Goal: Information Seeking & Learning: Learn about a topic

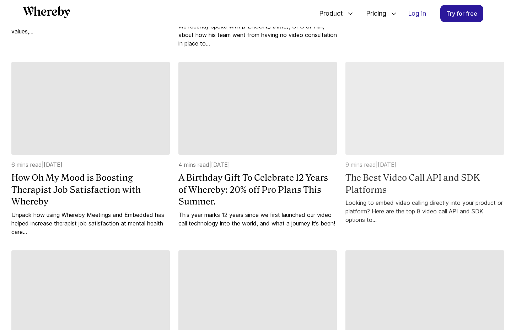
scroll to position [434, 0]
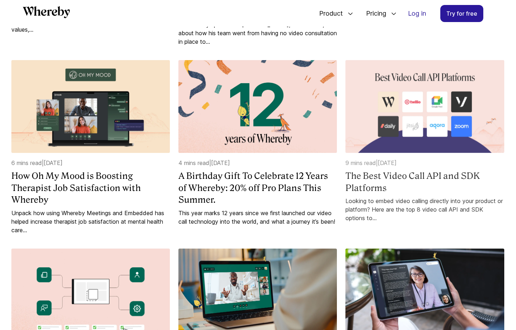
click at [385, 119] on img at bounding box center [424, 106] width 158 height 93
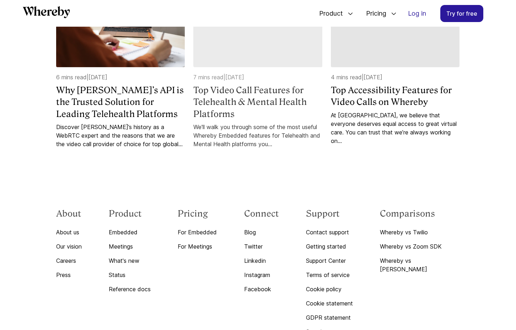
scroll to position [4376, 0]
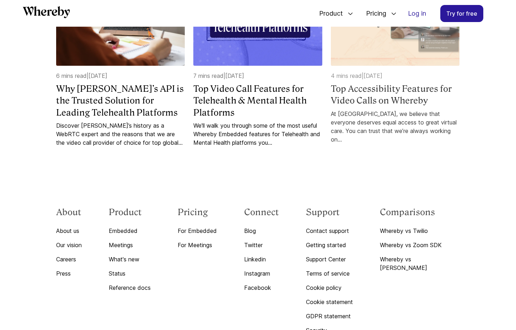
click at [377, 128] on div "At [GEOGRAPHIC_DATA], we believe that everyone deserves equal access to great v…" at bounding box center [395, 126] width 129 height 34
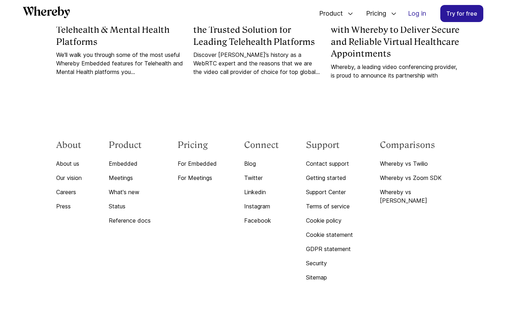
scroll to position [2065, 0]
click at [268, 177] on link "Twitter" at bounding box center [261, 177] width 35 height 9
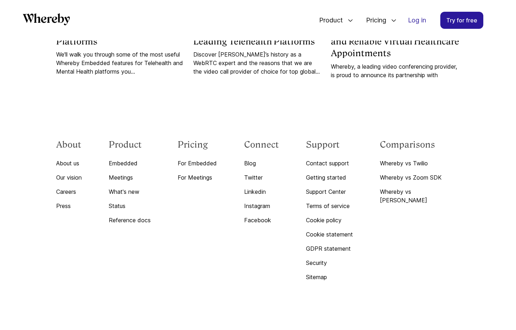
scroll to position [2065, 0]
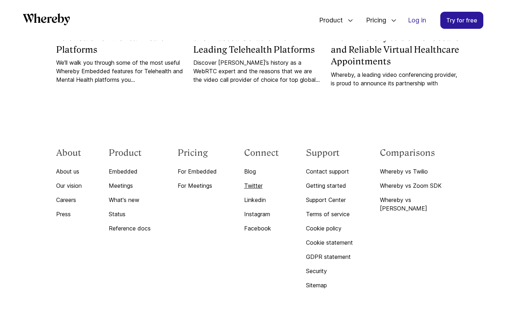
click at [263, 190] on link "Twitter" at bounding box center [261, 185] width 35 height 9
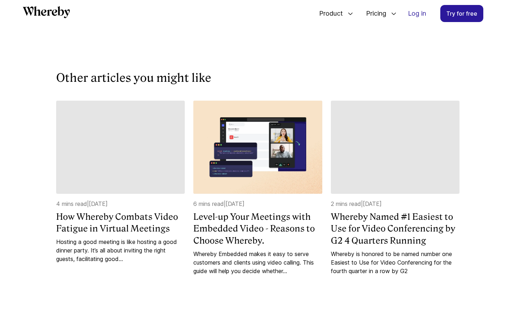
scroll to position [1291, 0]
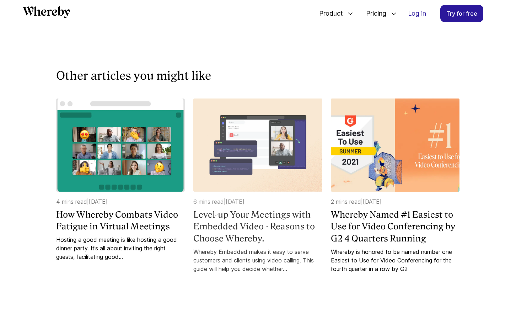
click at [245, 228] on h4 "Level-up Your Meetings with Embedded Video - Reasons to Choose Whereby." at bounding box center [257, 227] width 129 height 36
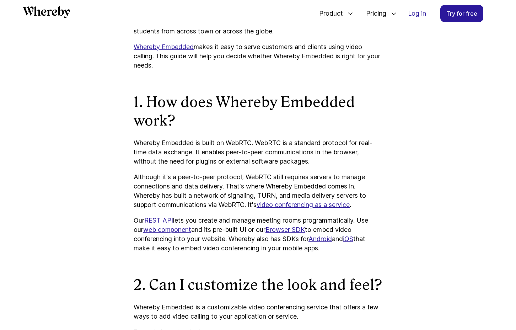
scroll to position [501, 0]
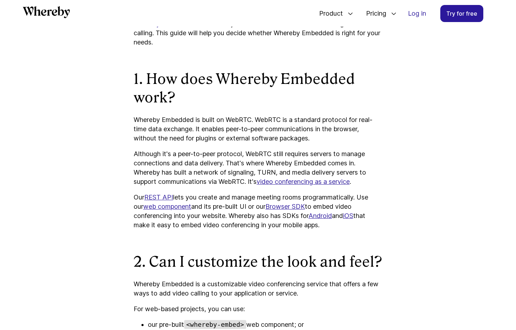
click at [285, 179] on link "video conferencing as a service" at bounding box center [303, 181] width 93 height 7
